Goal: Transaction & Acquisition: Complete application form

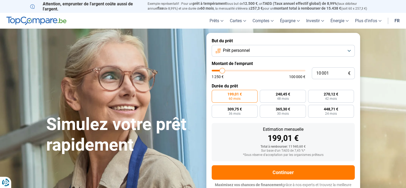
type input "12 750"
type input "12750"
type input "14 000"
type input "14000"
type input "16 000"
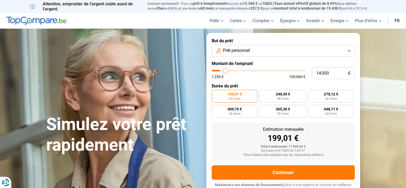
type input "16000"
type input "17 500"
type input "17500"
type input "18 750"
type input "18750"
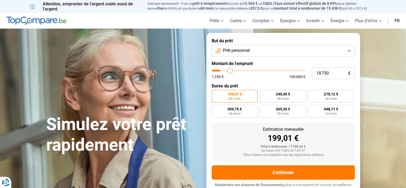
type input "21 000"
type input "21000"
type input "23 250"
type input "23250"
type input "25 750"
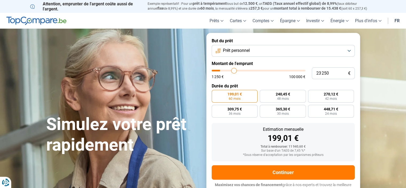
type input "25750"
type input "28 000"
type input "28000"
type input "30 000"
type input "30000"
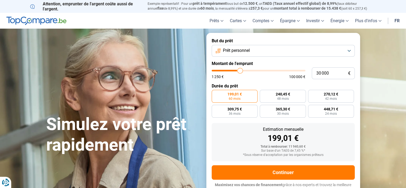
type input "33 250"
type input "33250"
type input "36 250"
type input "36250"
type input "40 000"
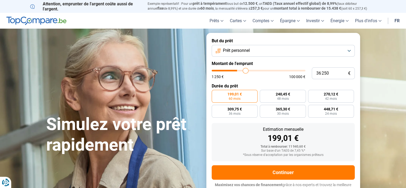
type input "40000"
type input "41 750"
type input "41750"
type input "43 000"
type input "43000"
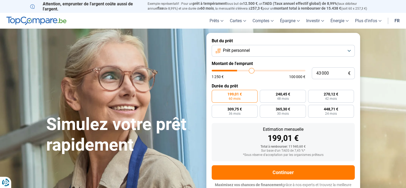
type input "44 250"
type input "44250"
type input "45 000"
type input "45000"
type input "45 750"
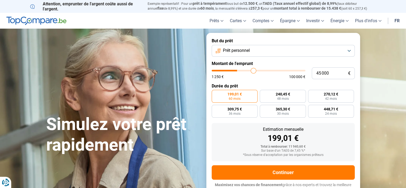
type input "45750"
type input "46 500"
type input "46500"
type input "47 000"
type input "47000"
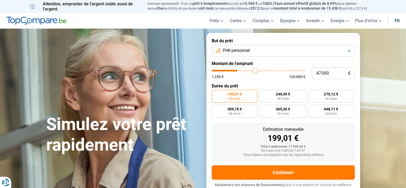
type input "48 000"
type input "48000"
type input "48 750"
type input "48750"
type input "50 250"
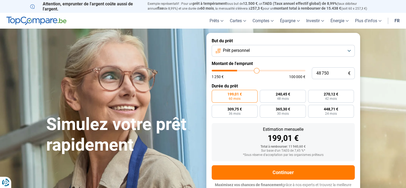
type input "50250"
type input "50 750"
type input "50750"
type input "52 250"
type input "52250"
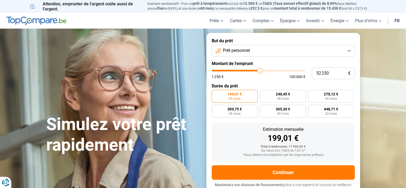
type input "53 000"
type input "53000"
type input "53 250"
type input "53250"
type input "53 500"
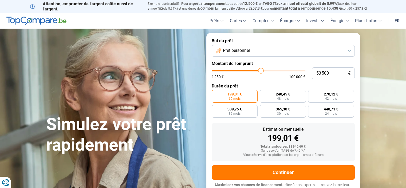
drag, startPoint x: 224, startPoint y: 69, endPoint x: 261, endPoint y: 72, distance: 37.0
type input "53500"
click at [261, 71] on input "range" at bounding box center [259, 71] width 94 height 2
radio input "false"
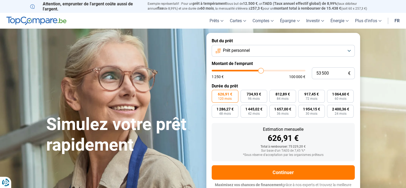
scroll to position [5, 0]
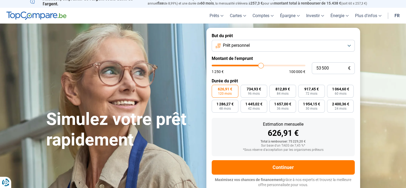
click at [261, 72] on div "1 250 € 100 000 €" at bounding box center [259, 72] width 94 height 4
type input "52 250"
type input "52250"
type input "51 750"
type input "51750"
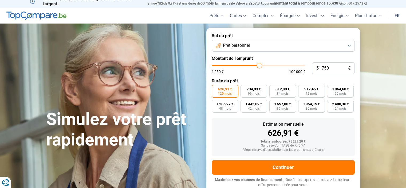
type input "51 250"
type input "51250"
type input "50 750"
type input "50750"
type input "50 250"
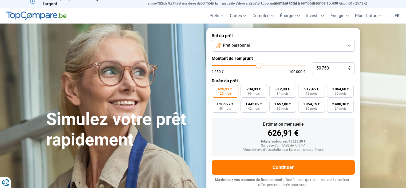
type input "50250"
type input "49 750"
type input "49750"
type input "48 750"
type input "48750"
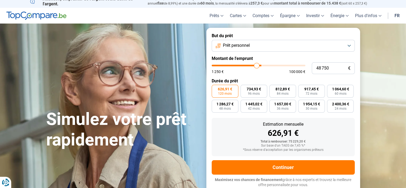
type input "48 500"
type input "48500"
type input "48 250"
type input "48250"
type input "48 000"
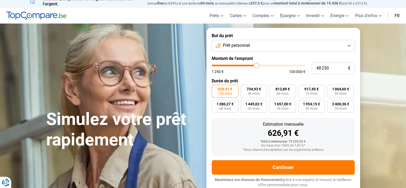
type input "48000"
type input "47 750"
type input "47750"
type input "47 500"
type input "47500"
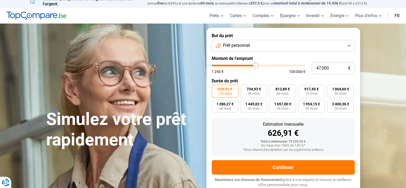
type input "47 250"
type input "47250"
type input "47 000"
type input "47000"
type input "46 750"
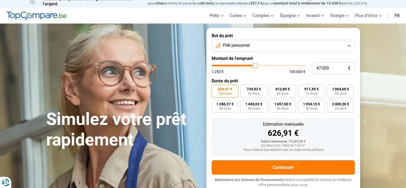
type input "46750"
type input "46 500"
type input "46500"
type input "46 000"
type input "46000"
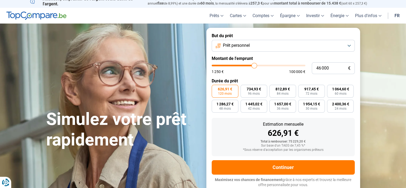
type input "45 750"
type input "45750"
type input "45 500"
type input "45500"
type input "44 750"
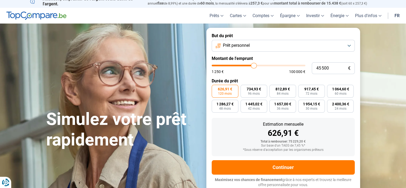
type input "44750"
type input "44 500"
type input "44500"
type input "44 250"
type input "44250"
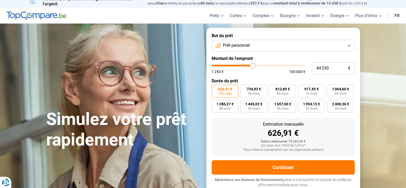
type input "44 750"
type input "44750"
type input "45 000"
drag, startPoint x: 260, startPoint y: 65, endPoint x: 253, endPoint y: 64, distance: 6.8
type input "45000"
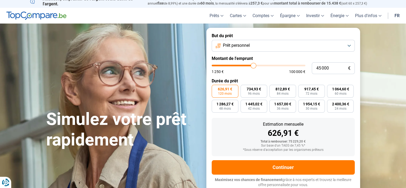
click at [253, 65] on input "range" at bounding box center [259, 66] width 94 height 2
click at [341, 93] on span "60 mois" at bounding box center [340, 93] width 12 height 3
click at [330, 88] on input "895,46 € 60 mois" at bounding box center [328, 86] width 3 height 3
radio input "true"
click at [226, 108] on span "48 mois" at bounding box center [225, 108] width 12 height 3
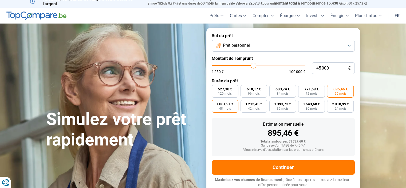
click at [215, 103] on input "1 081,91 € 48 mois" at bounding box center [213, 101] width 3 height 3
radio input "true"
click at [225, 92] on span "120 mois" at bounding box center [225, 93] width 14 height 3
click at [215, 88] on input "527,30 € 120 mois" at bounding box center [213, 86] width 3 height 3
radio input "true"
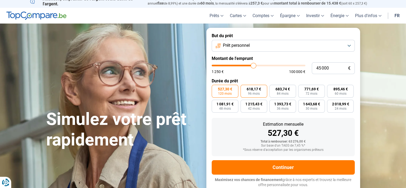
click at [247, 88] on span "618,17 €" at bounding box center [254, 89] width 14 height 4
click at [244, 88] on input "618,17 € 96 mois" at bounding box center [241, 86] width 3 height 3
radio input "true"
click at [267, 87] on label "618,17 € 96 mois" at bounding box center [253, 91] width 27 height 13
click at [244, 87] on input "618,17 € 96 mois" at bounding box center [241, 86] width 3 height 3
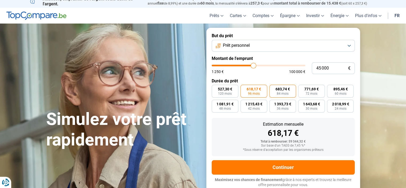
click at [275, 87] on label "683,74 € 84 mois" at bounding box center [282, 91] width 27 height 13
click at [273, 87] on input "683,74 € 84 mois" at bounding box center [270, 86] width 3 height 3
radio input "true"
click at [339, 100] on label "2 018,99 € 24 mois" at bounding box center [340, 106] width 27 height 13
click at [330, 100] on input "2 018,99 € 24 mois" at bounding box center [328, 101] width 3 height 3
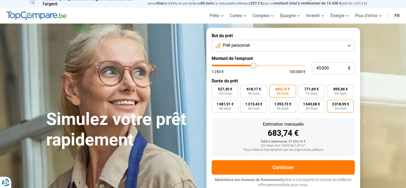
radio input "true"
click at [313, 104] on span "1 643,68 €" at bounding box center [311, 104] width 17 height 4
click at [301, 103] on input "1 643,68 € 30 mois" at bounding box center [299, 101] width 3 height 3
radio input "true"
click at [343, 106] on span "2 018,99 €" at bounding box center [340, 104] width 17 height 4
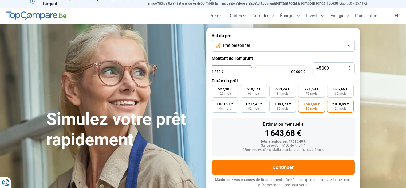
click at [330, 103] on input "2 018,99 € 24 mois" at bounding box center [328, 101] width 3 height 3
radio input "true"
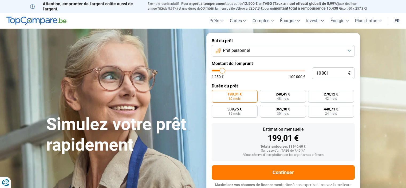
click at [349, 50] on button "Prêt personnel" at bounding box center [283, 51] width 143 height 12
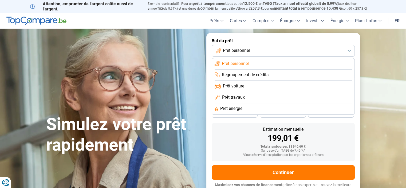
click at [229, 136] on div "199,01 €" at bounding box center [283, 138] width 134 height 8
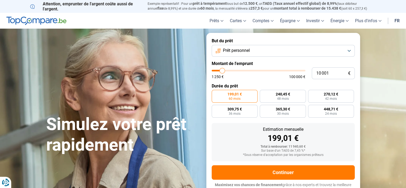
type input "11 000"
type input "11000"
type input "15 750"
type input "15750"
type input "21 000"
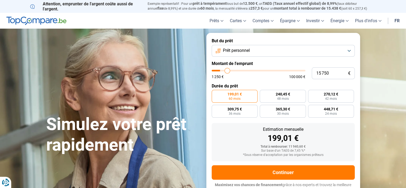
type input "21000"
type input "29 500"
type input "29500"
type input "34 750"
type input "34750"
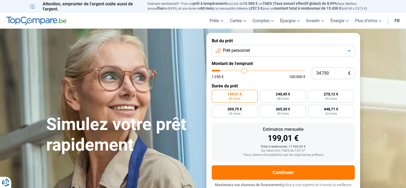
type input "40 750"
type input "40750"
type input "43 250"
type input "43250"
type input "44 250"
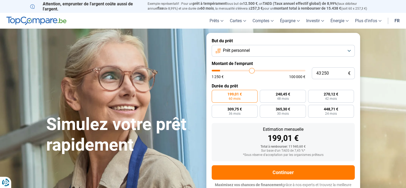
type input "44250"
type input "45 500"
type input "45500"
type input "45 750"
type input "45750"
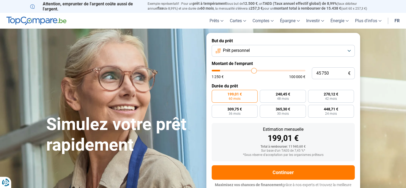
type input "46 000"
type input "46000"
type input "46 250"
type input "46250"
type input "46 500"
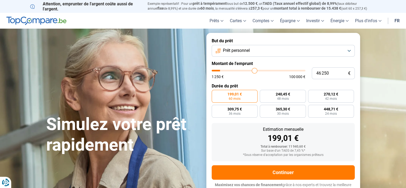
type input "46500"
type input "46 750"
type input "46750"
type input "47 000"
type input "47000"
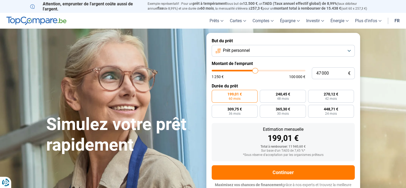
type input "47 250"
type input "47250"
type input "47 500"
type input "47500"
type input "47 750"
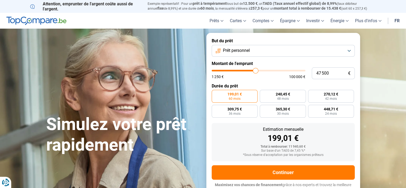
type input "47750"
type input "48 000"
type input "48000"
type input "48 250"
type input "48250"
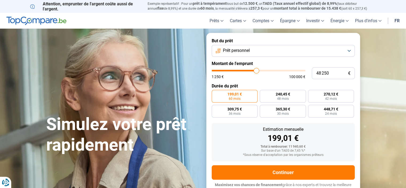
type input "48 500"
type input "48500"
type input "48 250"
type input "48250"
type input "48 000"
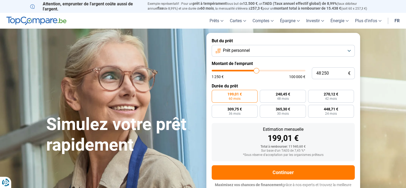
type input "48000"
type input "47 750"
type input "47750"
type input "47 500"
type input "47500"
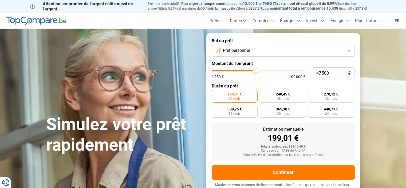
type input "47 250"
type input "47250"
type input "47 000"
type input "47000"
type input "46 750"
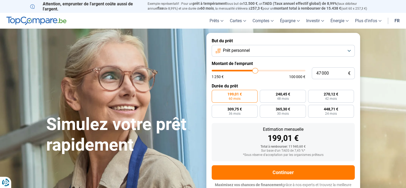
type input "46750"
type input "46 250"
type input "46250"
type input "46 000"
type input "46000"
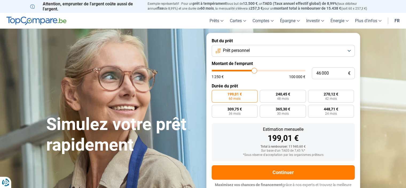
type input "45 750"
type input "45750"
type input "45 500"
type input "45500"
type input "45 750"
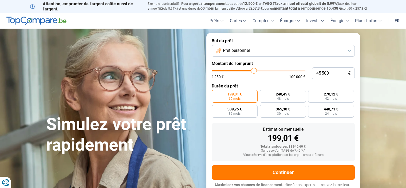
type input "45750"
type input "46 000"
type input "46000"
type input "46 250"
type input "46250"
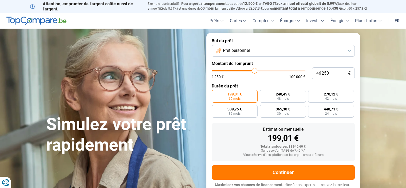
type input "46 000"
type input "46000"
type input "45 750"
type input "45750"
type input "45 500"
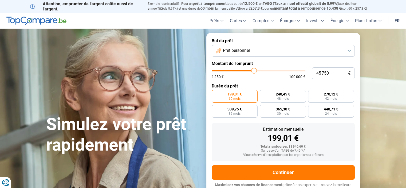
type input "45500"
type input "45 250"
type input "45250"
type input "45 000"
type input "45000"
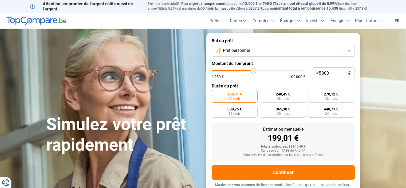
type input "44 750"
type input "44750"
type input "45 000"
type input "45000"
type input "45 250"
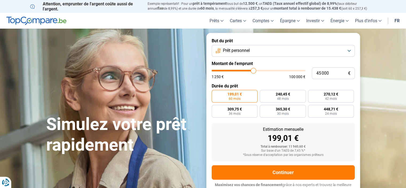
type input "45250"
type input "45 500"
type input "45500"
type input "45 750"
type input "45750"
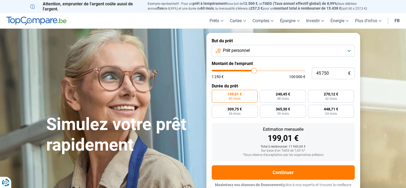
type input "46 000"
type input "46000"
type input "45 750"
drag, startPoint x: 222, startPoint y: 71, endPoint x: 254, endPoint y: 74, distance: 32.1
type input "45750"
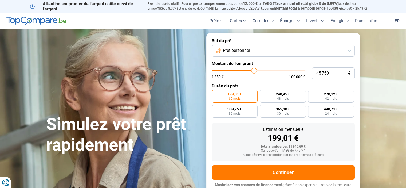
click at [254, 71] on input "range" at bounding box center [259, 71] width 94 height 2
radio input "false"
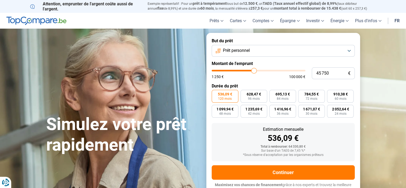
scroll to position [5, 0]
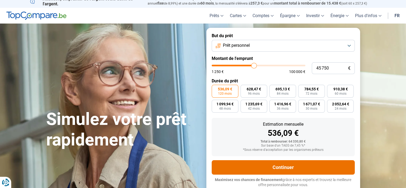
click at [289, 161] on button "Continuer" at bounding box center [283, 167] width 143 height 14
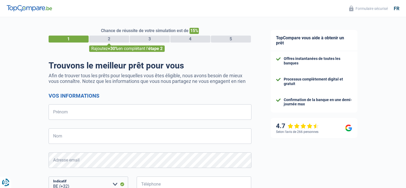
select select "32"
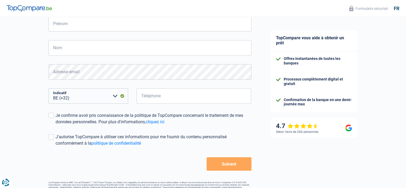
scroll to position [102, 0]
